Goal: Information Seeking & Learning: Compare options

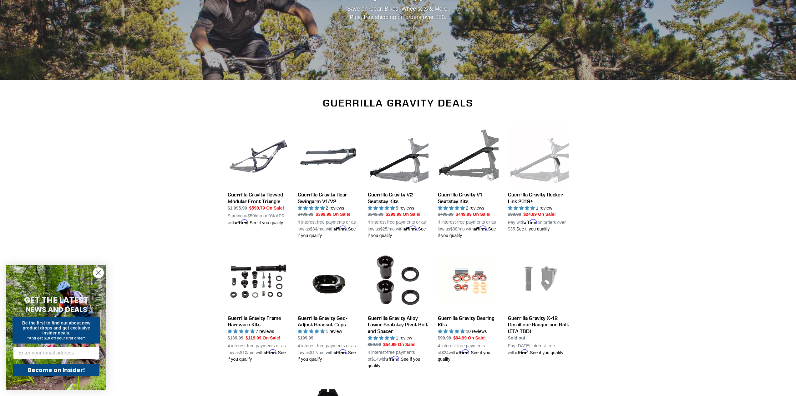
scroll to position [8, 0]
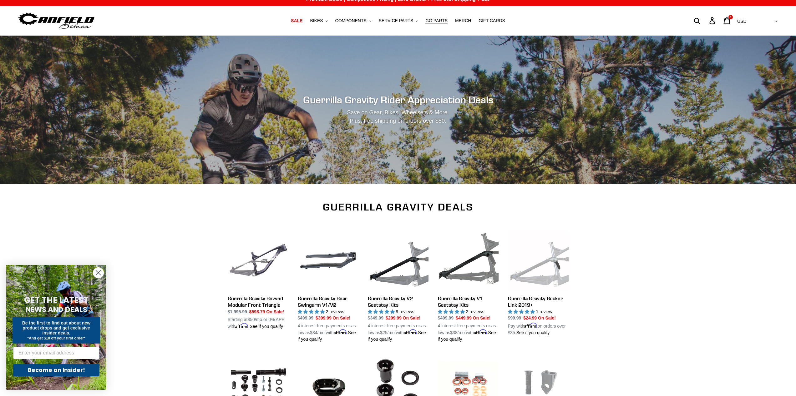
click at [461, 20] on span "MERCH" at bounding box center [463, 20] width 16 height 5
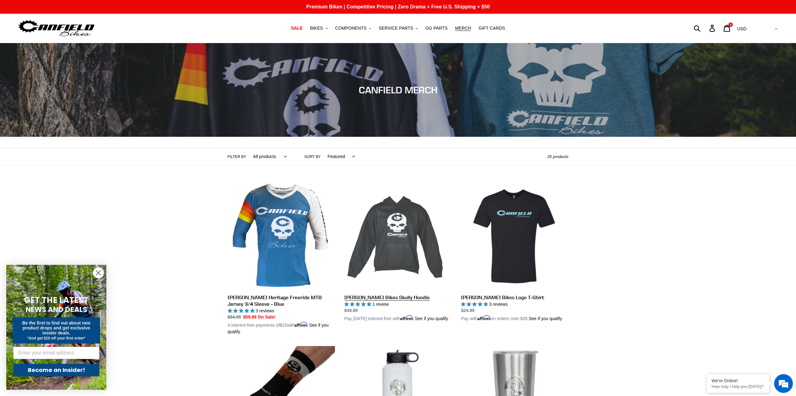
click at [411, 235] on link "[PERSON_NAME] Bikes Skully Hoodie" at bounding box center [397, 253] width 107 height 140
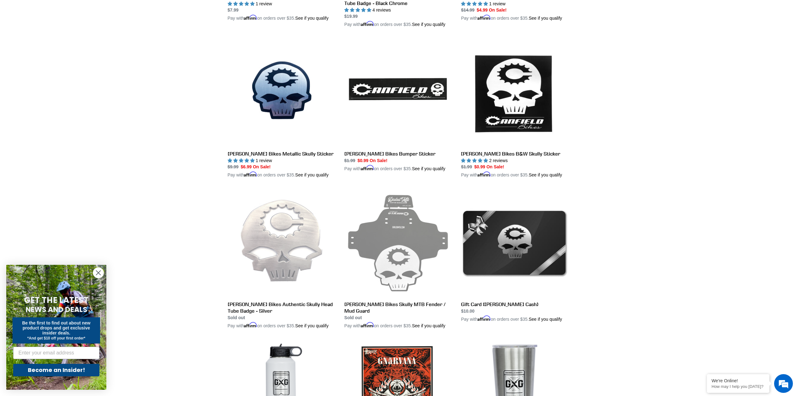
scroll to position [697, 0]
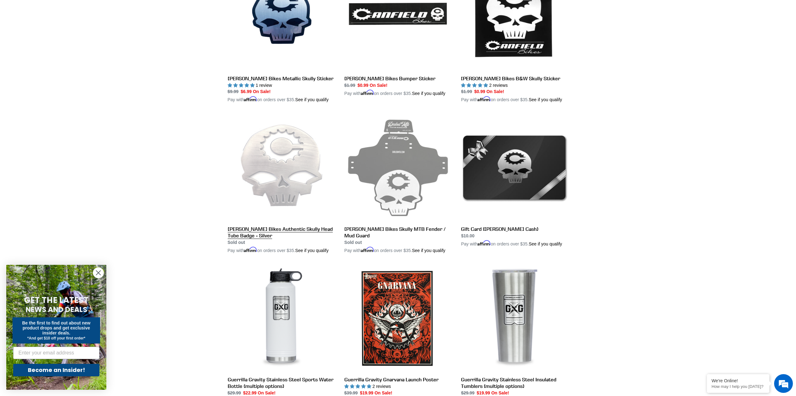
click at [295, 193] on link "Canfield Bikes Authentic Skully Head Tube Badge - Silver" at bounding box center [281, 184] width 107 height 140
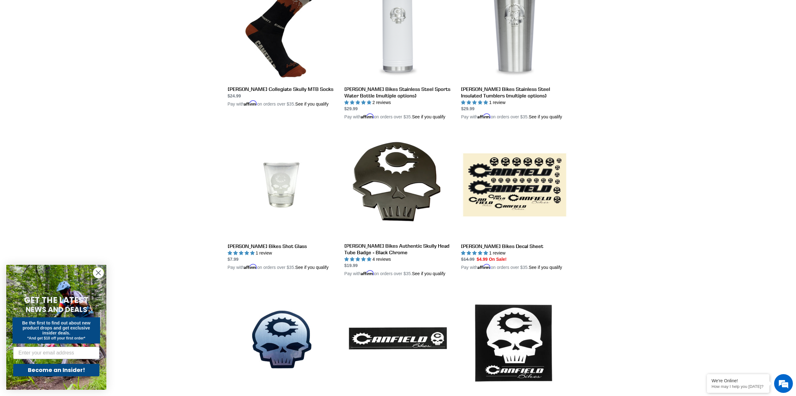
scroll to position [278, 0]
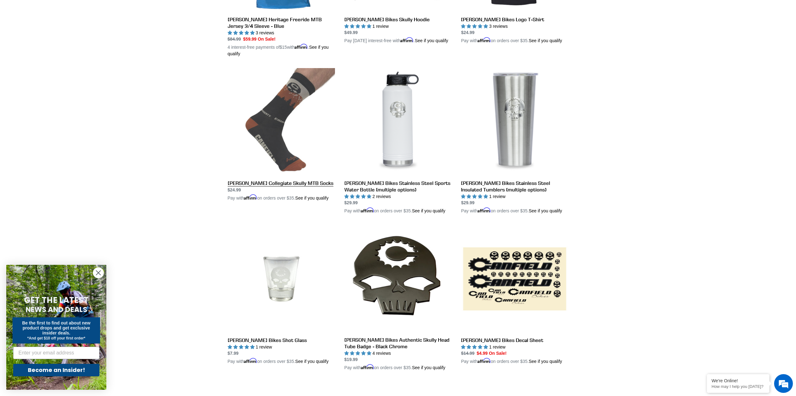
click at [271, 138] on link "Canfield Collegiate Skully MTB Socks" at bounding box center [281, 134] width 107 height 133
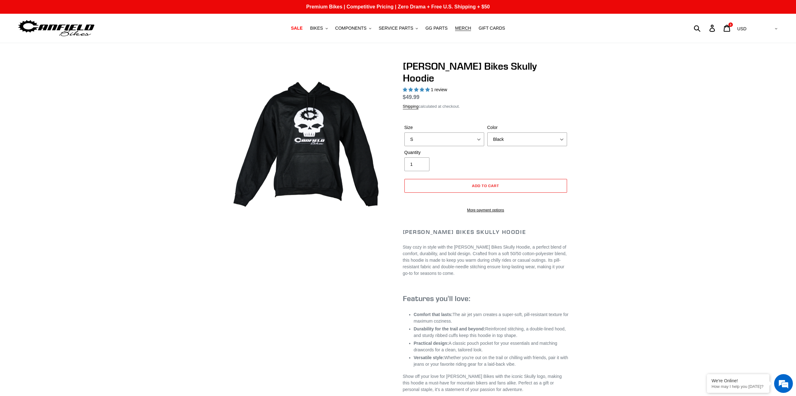
select select "highest-rating"
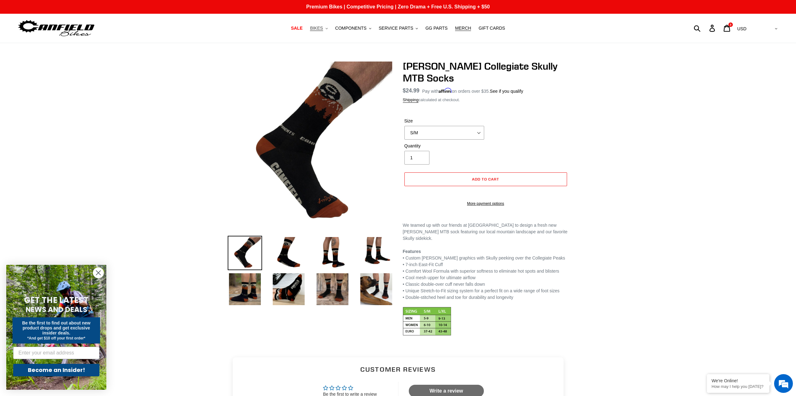
click at [321, 29] on span "BIKES" at bounding box center [316, 28] width 13 height 5
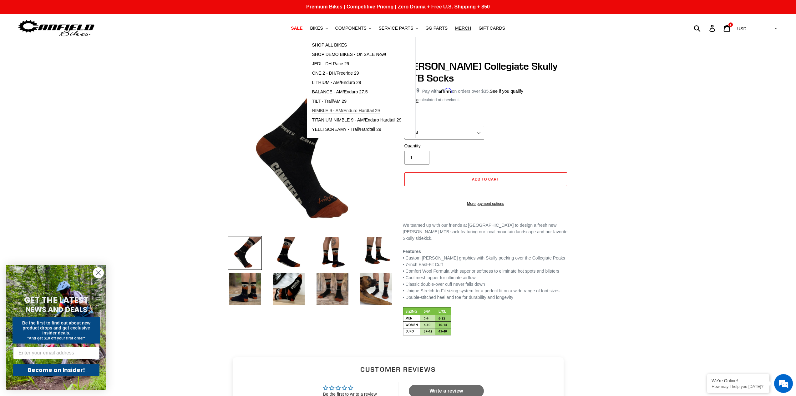
click at [326, 112] on span "NIMBLE 9 - AM/Enduro Hardtail 29" at bounding box center [346, 110] width 68 height 5
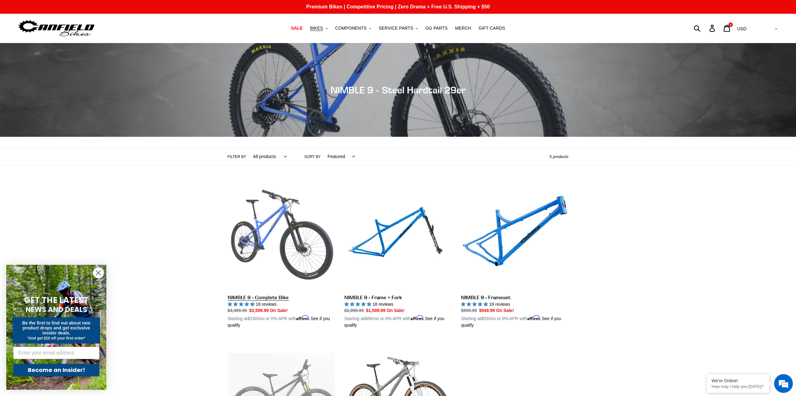
click at [265, 230] on link "NIMBLE 9 - Complete Bike" at bounding box center [281, 256] width 107 height 146
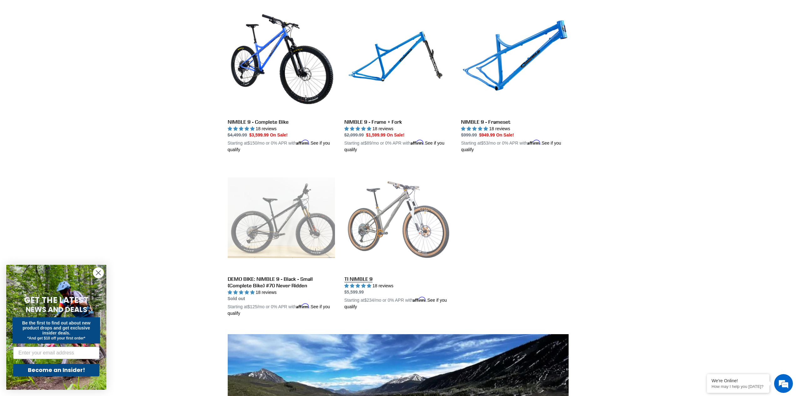
click at [402, 215] on link "TI NIMBLE 9" at bounding box center [397, 237] width 107 height 146
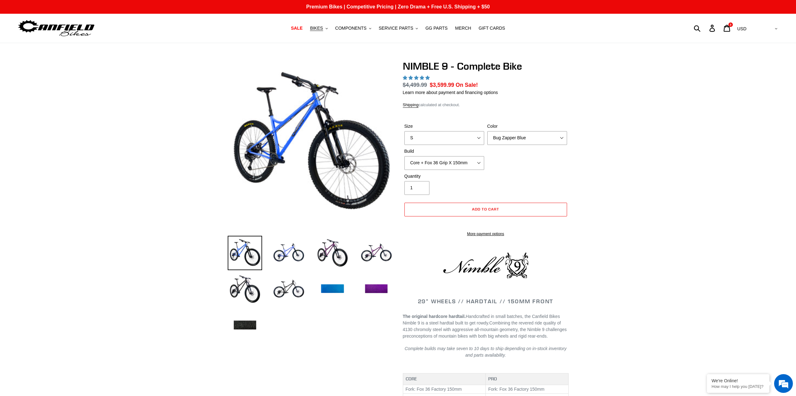
select select "highest-rating"
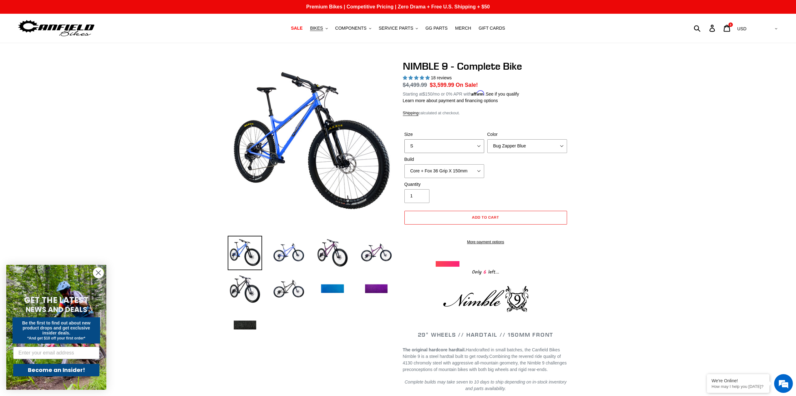
select select "M"
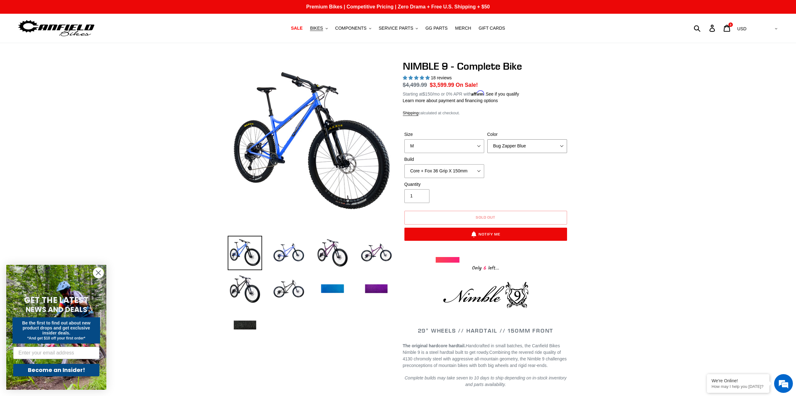
select select "Galaxy Black"
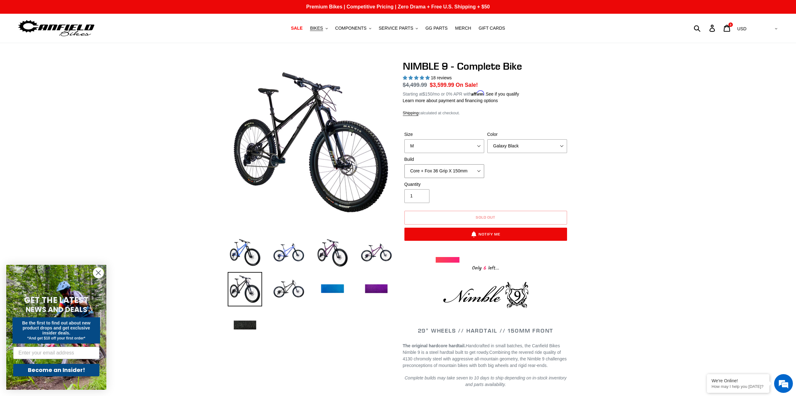
select select "Pro + Fox 36 Grip X 150mm"
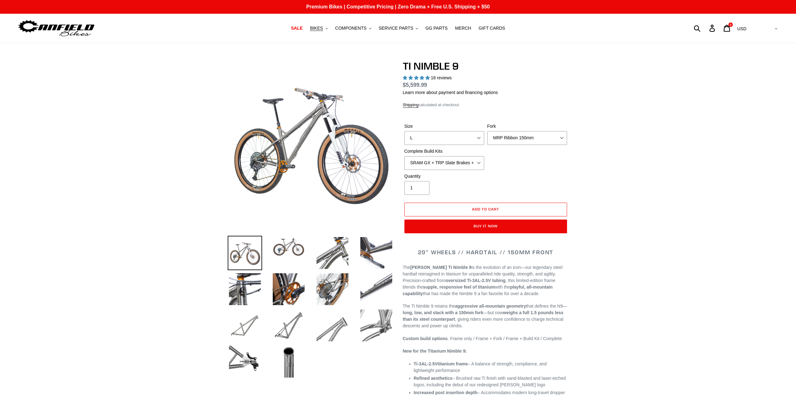
select select "highest-rating"
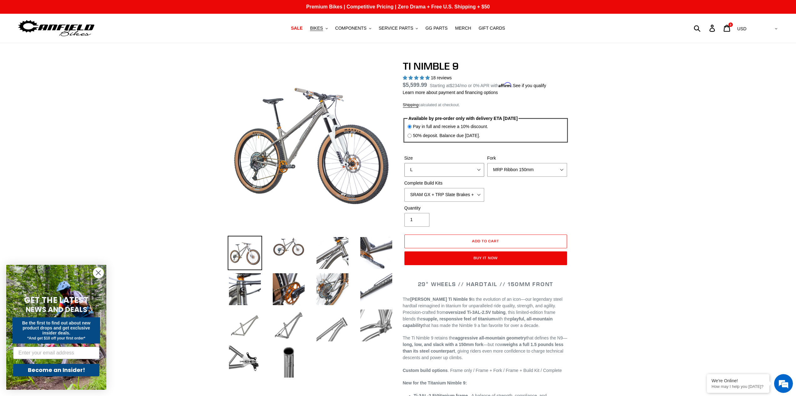
select select "M"
select select "Cane Creek Helm 150mm"
select select "SHIMANO XTR + HOPE Brakes + DT Swiss Carbon Wheels"
click at [321, 28] on span "BIKES" at bounding box center [316, 28] width 13 height 5
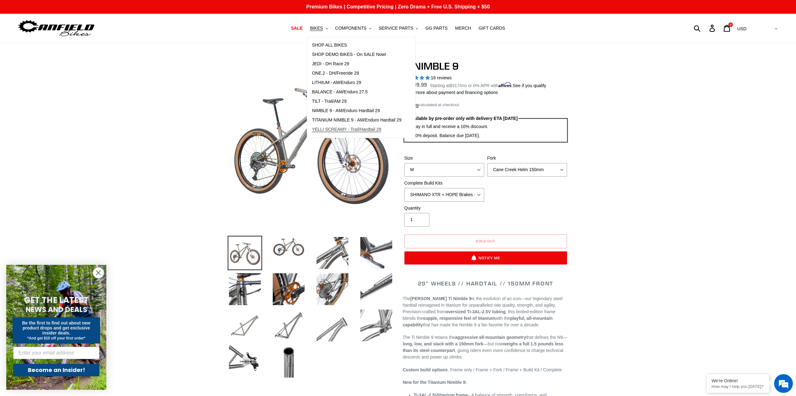
click at [356, 128] on span "YELLI SCREAMY - Trail/Hardtail 29" at bounding box center [346, 129] width 69 height 5
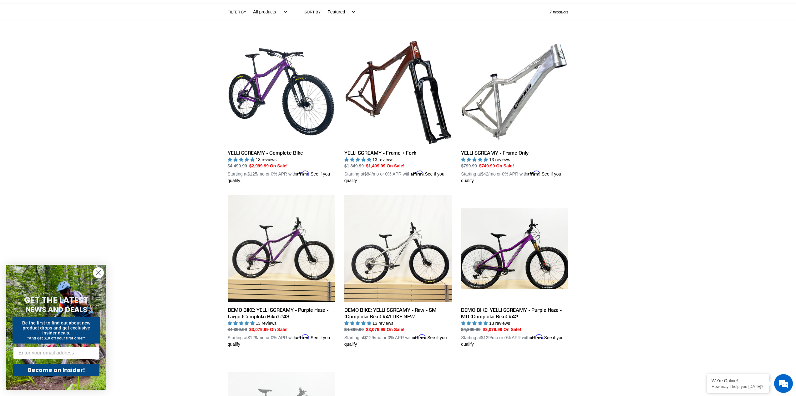
scroll to position [207, 0]
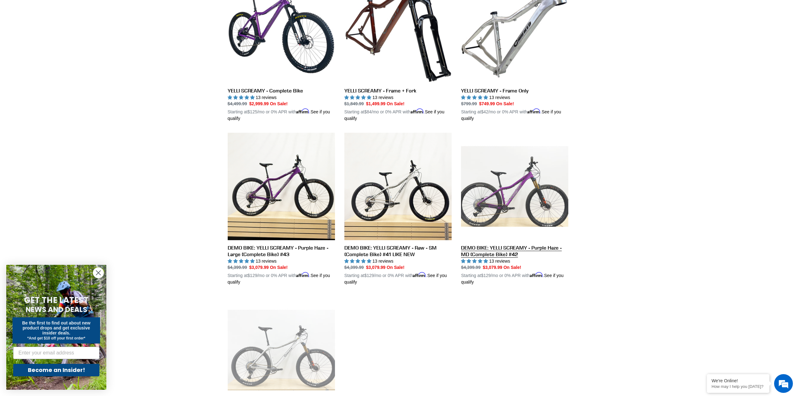
click at [472, 184] on link "DEMO BIKE: YELLI SCREAMY - Purple Haze - MD (Complete Bike) #42" at bounding box center [514, 209] width 107 height 153
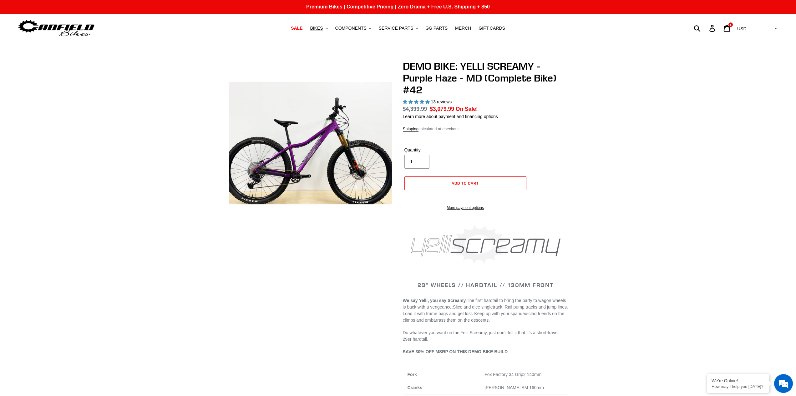
select select "highest-rating"
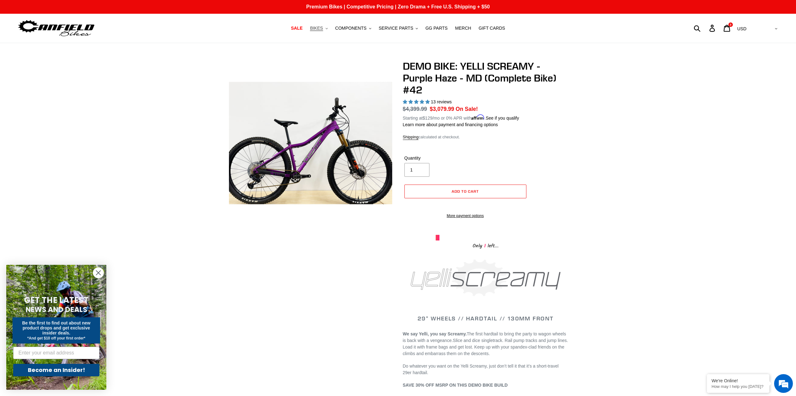
click at [319, 29] on span "BIKES" at bounding box center [316, 28] width 13 height 5
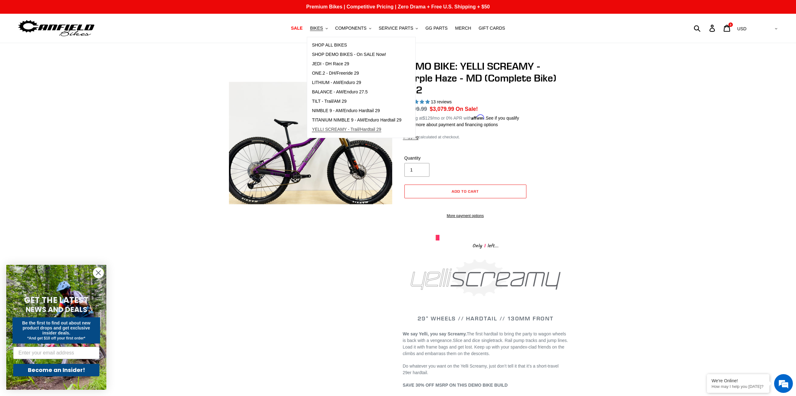
click at [346, 128] on span "YELLI SCREAMY - Trail/Hardtail 29" at bounding box center [346, 129] width 69 height 5
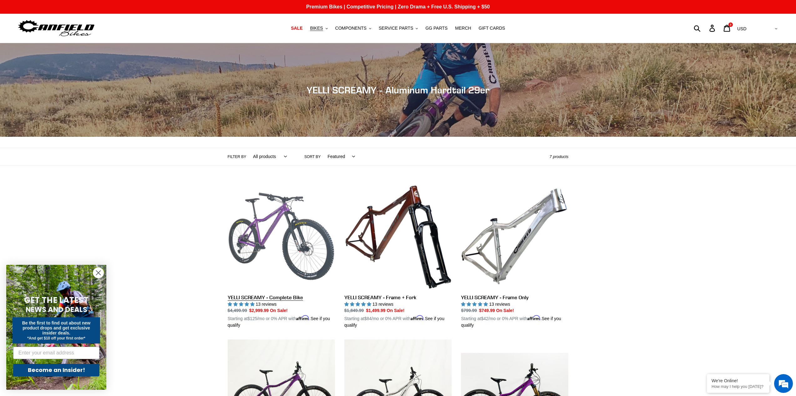
click at [269, 236] on link "YELLI SCREAMY - Complete Bike" at bounding box center [281, 256] width 107 height 146
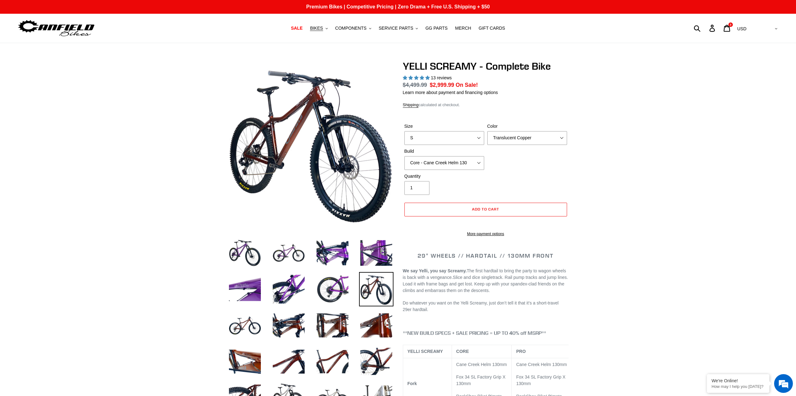
select select "highest-rating"
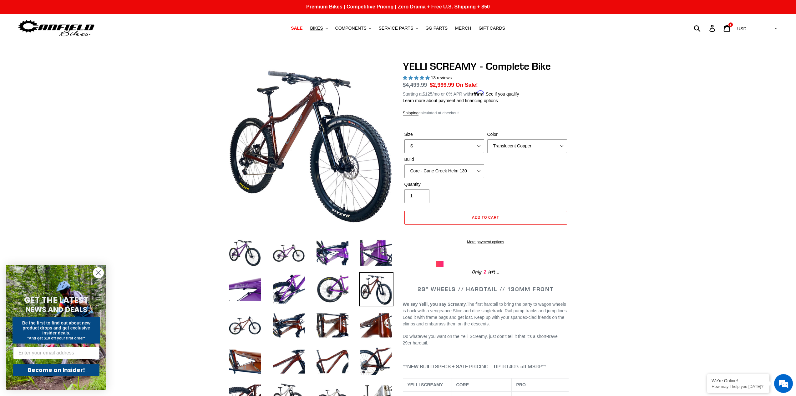
select select "M"
select select "Pro - Cane Creek Helm 130"
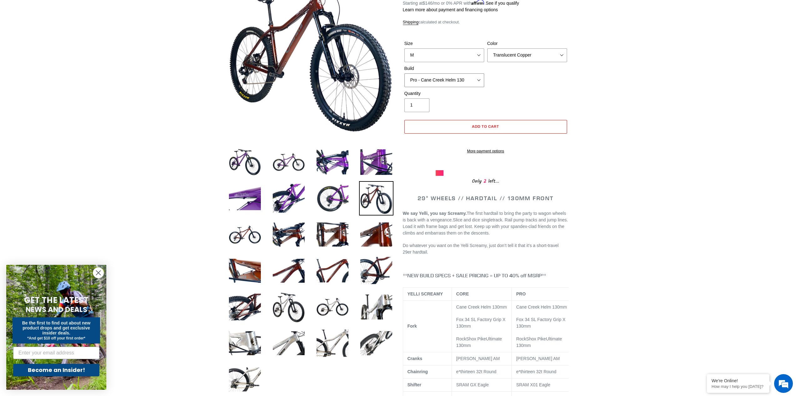
scroll to position [103, 0]
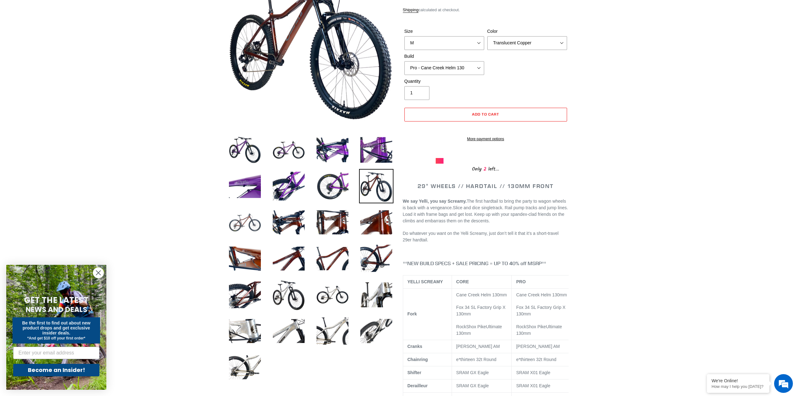
click at [259, 226] on img at bounding box center [245, 222] width 34 height 34
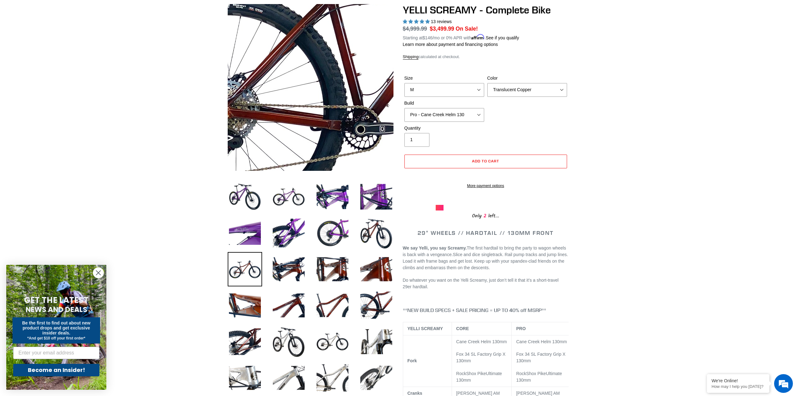
scroll to position [55, 0]
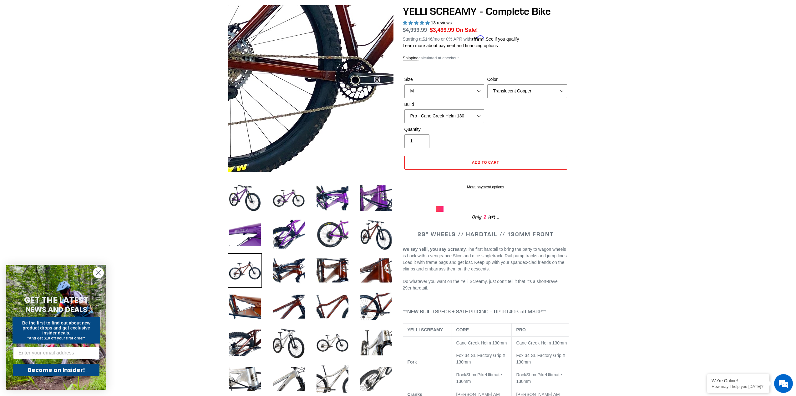
click at [273, 119] on img at bounding box center [417, 1] width 640 height 640
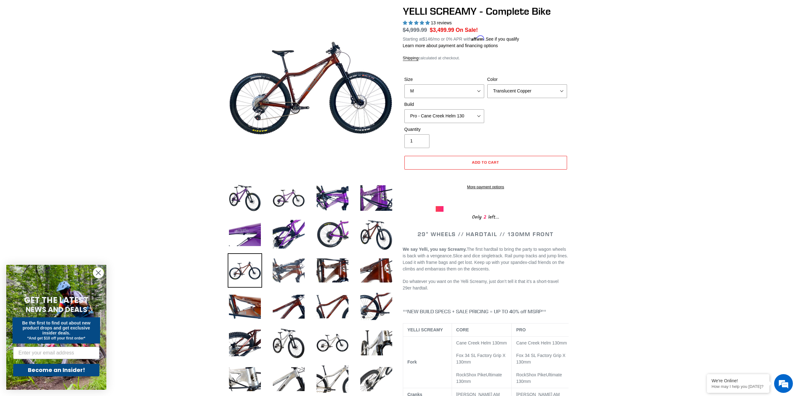
click at [280, 278] on img at bounding box center [288, 271] width 34 height 34
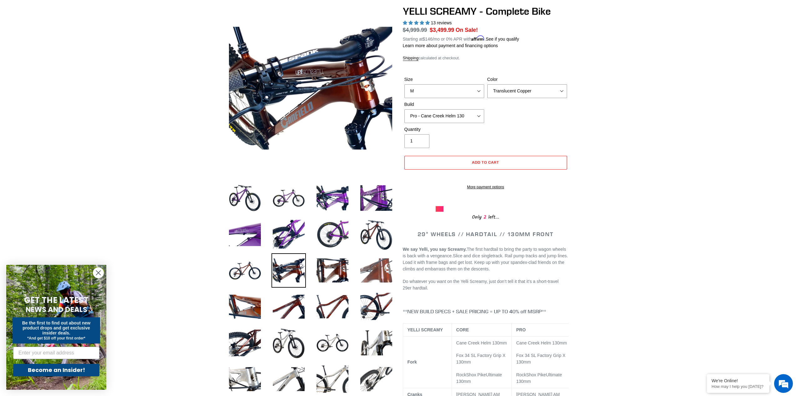
click at [371, 274] on img at bounding box center [376, 271] width 34 height 34
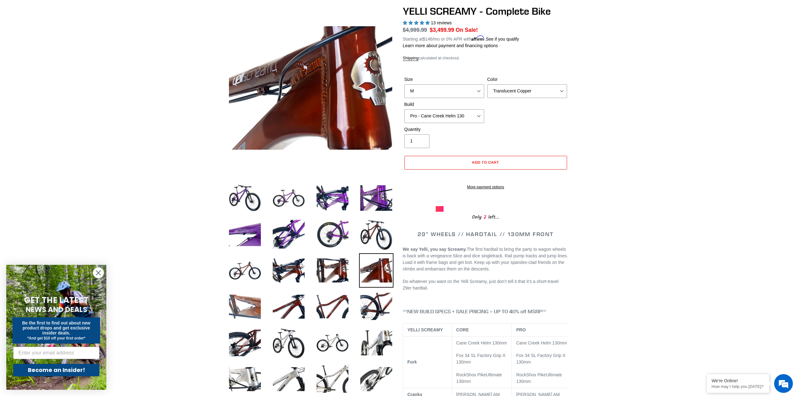
click at [253, 306] on img at bounding box center [245, 307] width 34 height 34
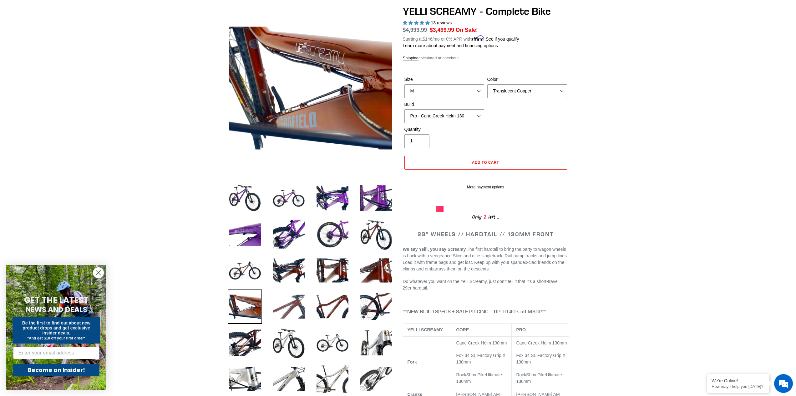
click at [285, 307] on img at bounding box center [288, 307] width 34 height 34
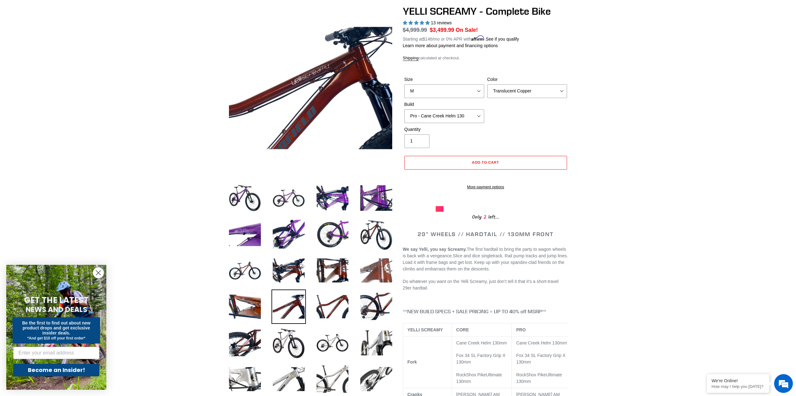
click at [381, 264] on img at bounding box center [376, 271] width 34 height 34
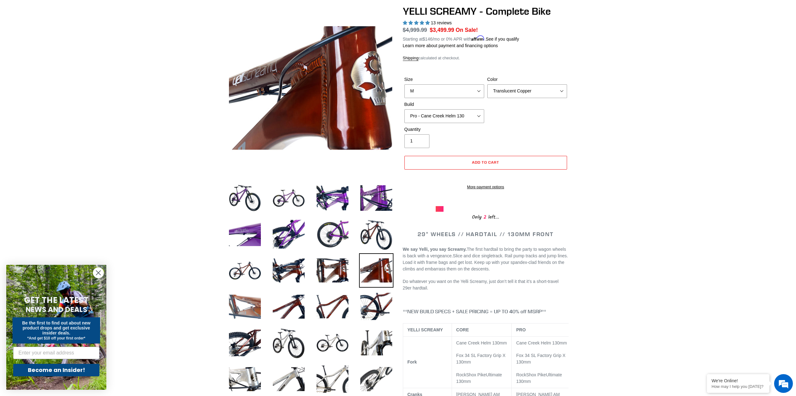
click at [247, 306] on img at bounding box center [245, 307] width 34 height 34
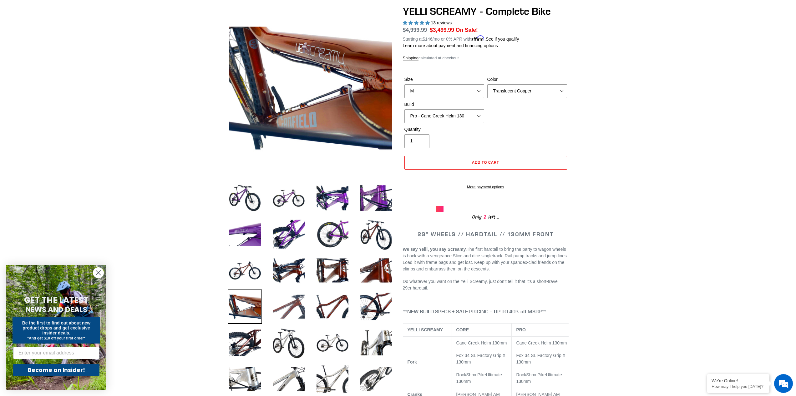
click at [286, 303] on img at bounding box center [288, 307] width 34 height 34
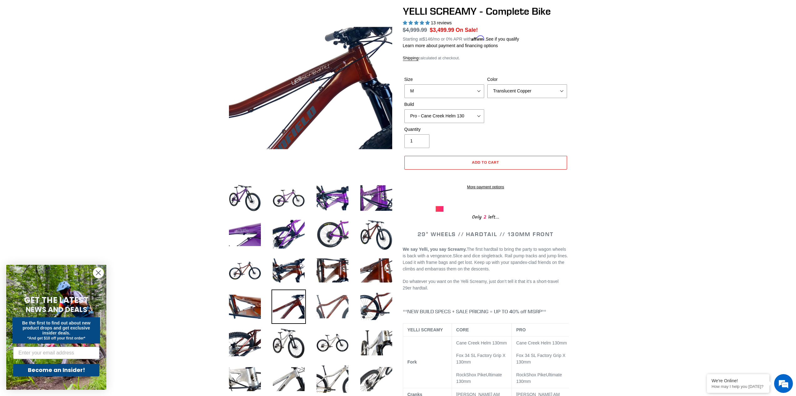
click at [336, 306] on img at bounding box center [332, 307] width 34 height 34
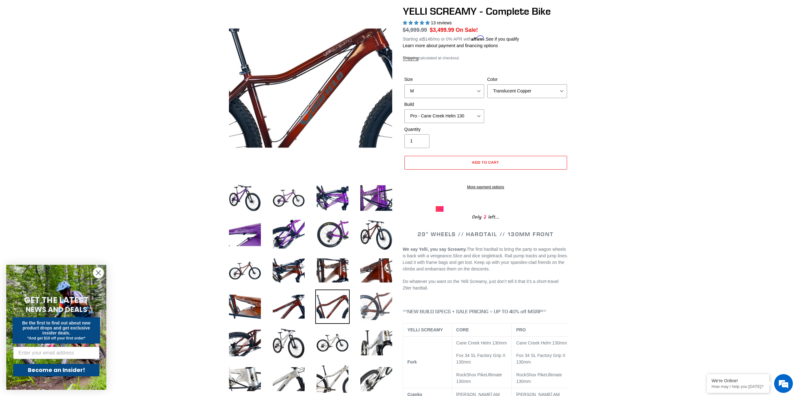
click at [381, 302] on img at bounding box center [376, 307] width 34 height 34
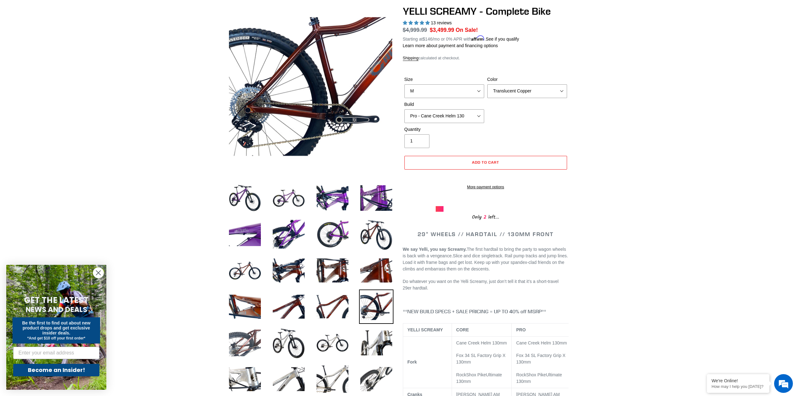
click at [247, 346] on img at bounding box center [245, 343] width 34 height 34
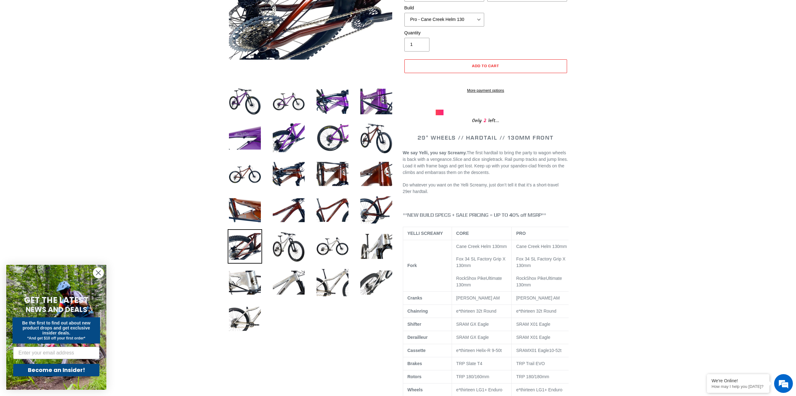
scroll to position [0, 0]
